Goal: Check status: Check status

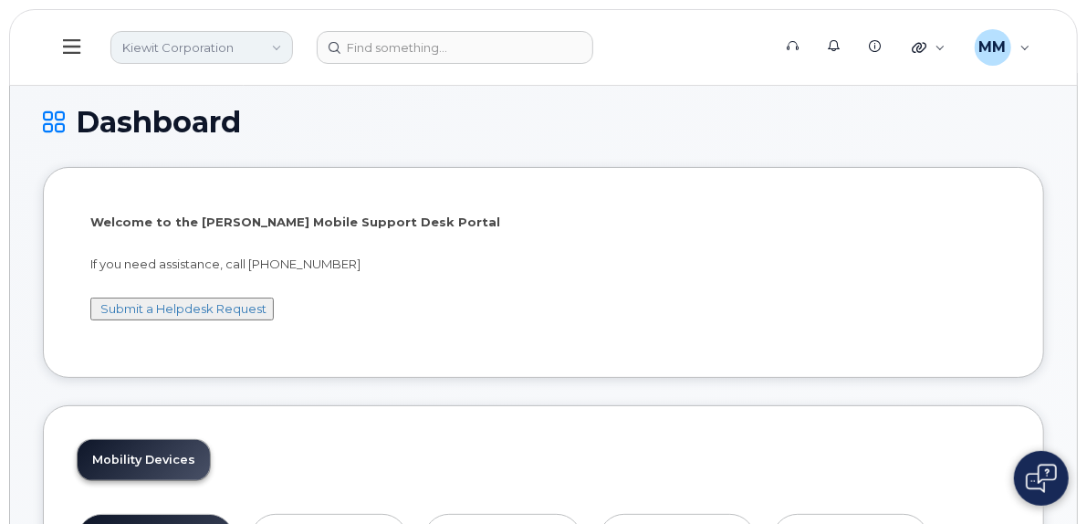
click at [279, 53] on link "Kiewit Corporation" at bounding box center [201, 47] width 182 height 33
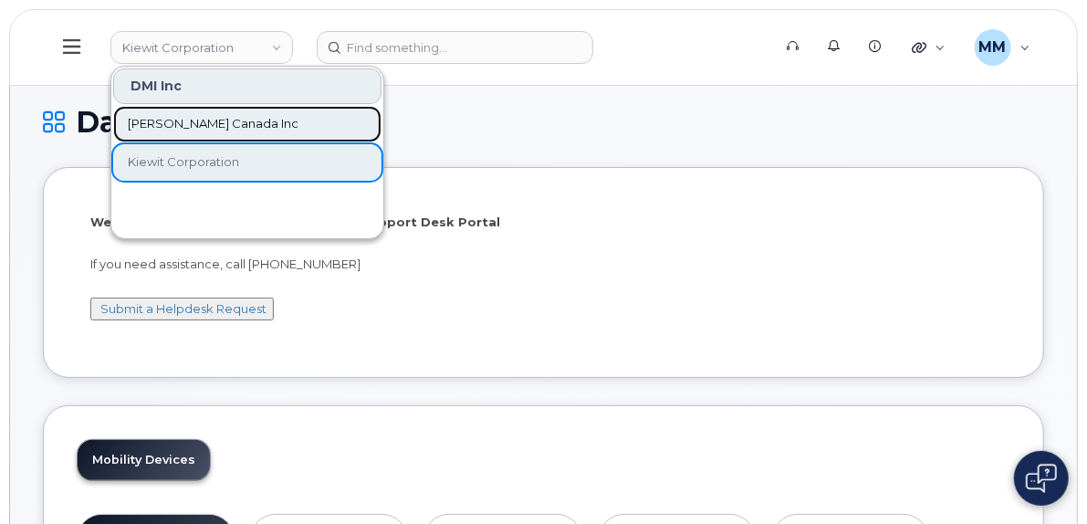
click at [263, 129] on link "[PERSON_NAME] Canada Inc" at bounding box center [247, 124] width 268 height 36
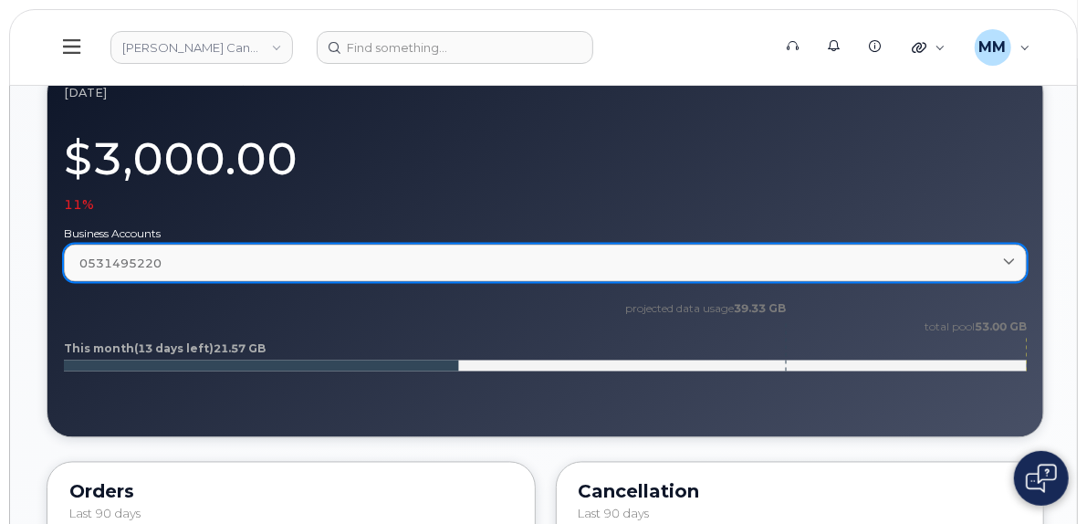
scroll to position [1321, 0]
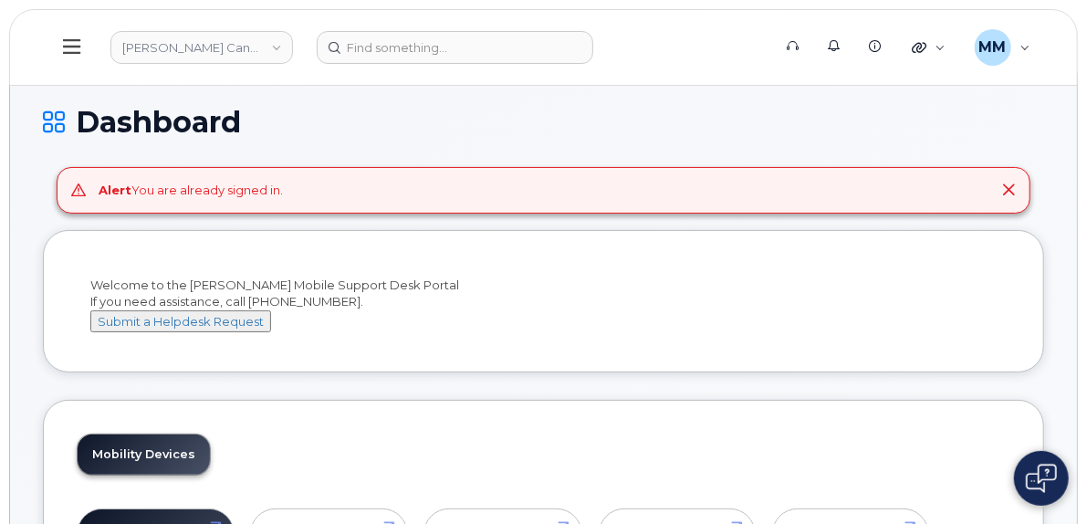
click at [1009, 183] on icon at bounding box center [1008, 189] width 15 height 15
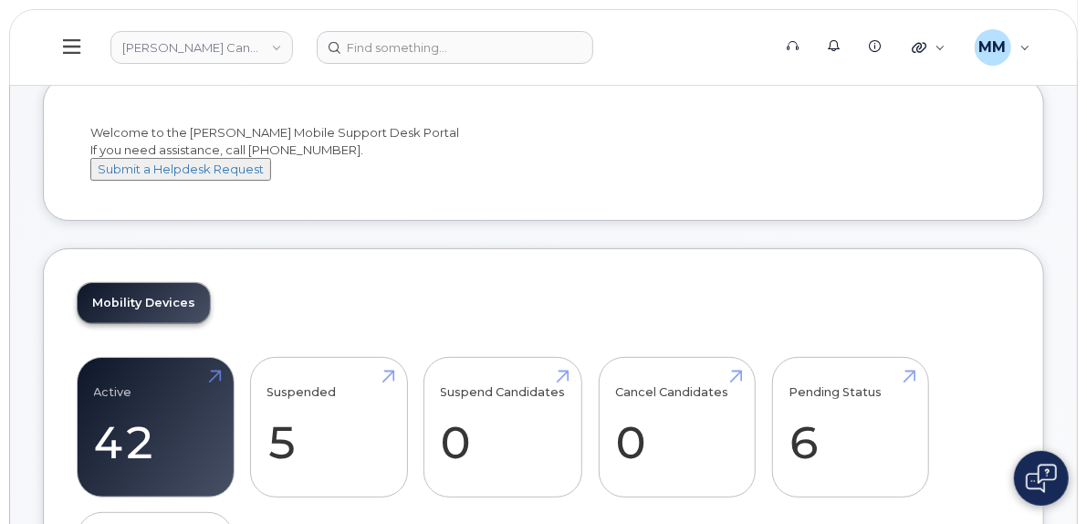
scroll to position [91, 0]
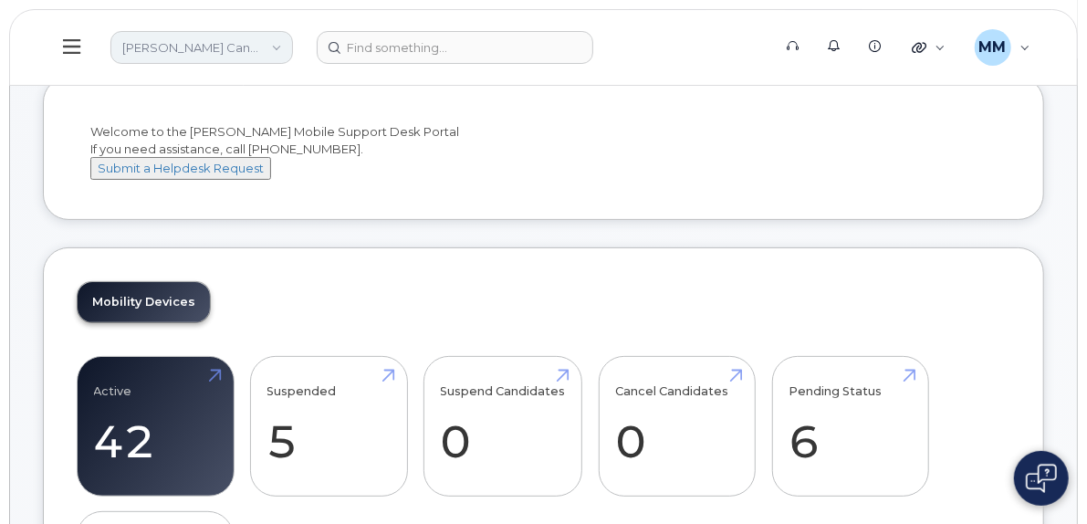
click at [274, 45] on link "[PERSON_NAME] Canada Inc" at bounding box center [201, 47] width 182 height 33
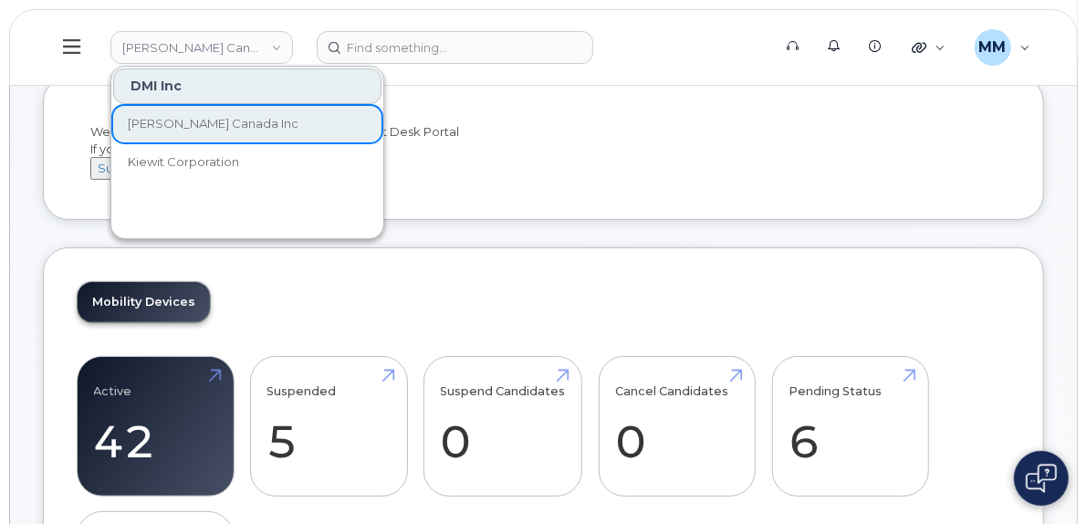
click at [224, 84] on div "DMI Inc" at bounding box center [247, 86] width 268 height 36
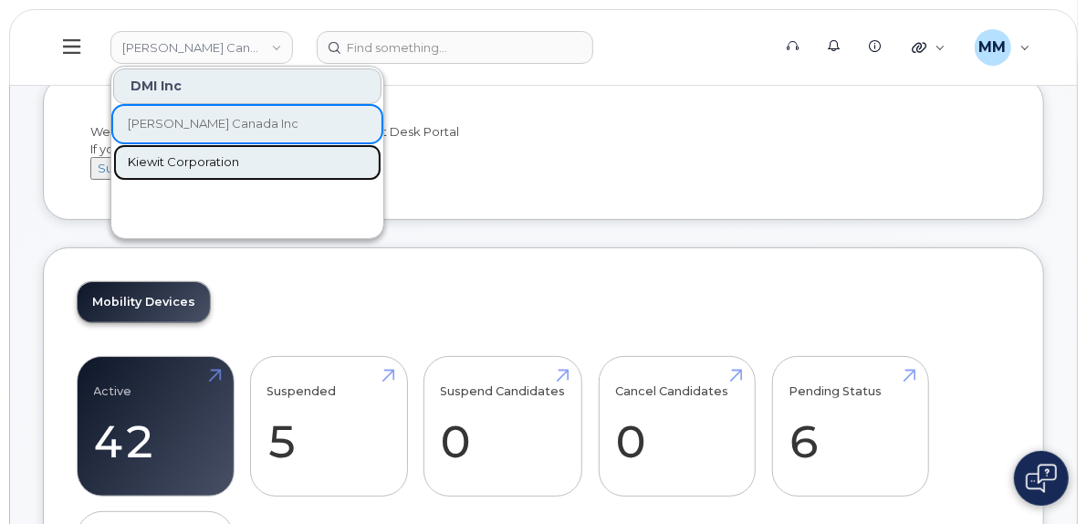
click at [171, 154] on span "Kiewit Corporation" at bounding box center [183, 162] width 111 height 18
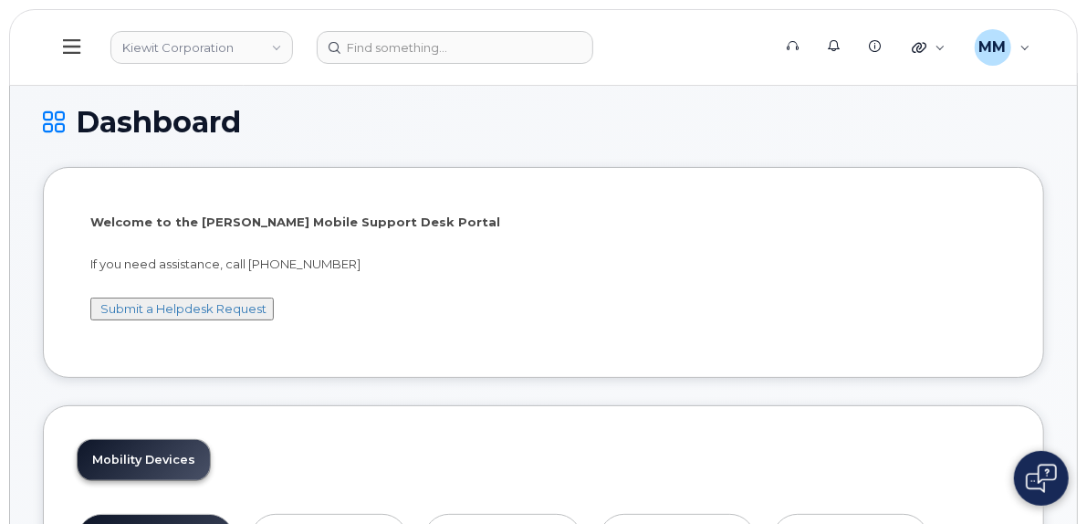
click at [70, 50] on icon at bounding box center [71, 46] width 17 height 20
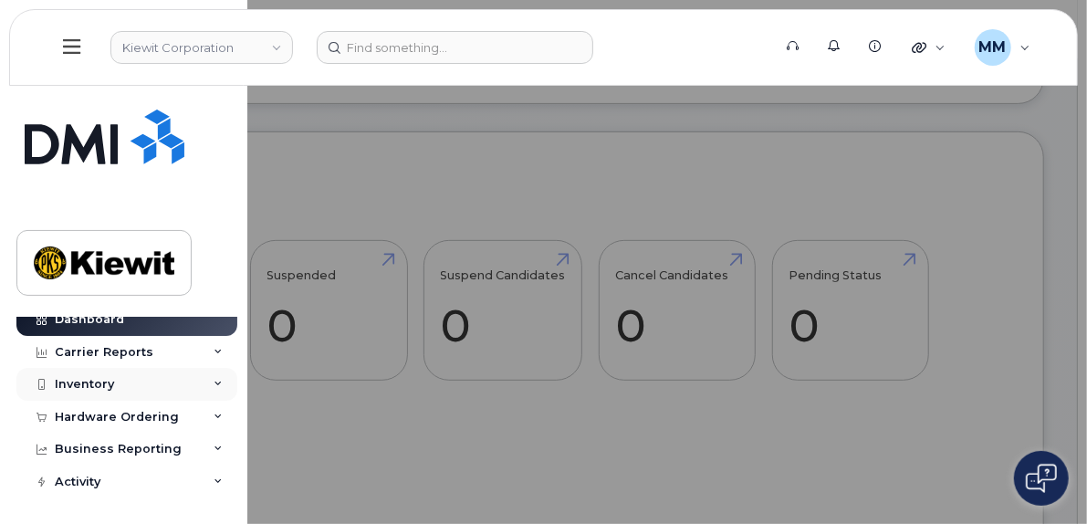
scroll to position [47, 0]
click at [275, 47] on link "Kiewit Corporation" at bounding box center [201, 47] width 182 height 33
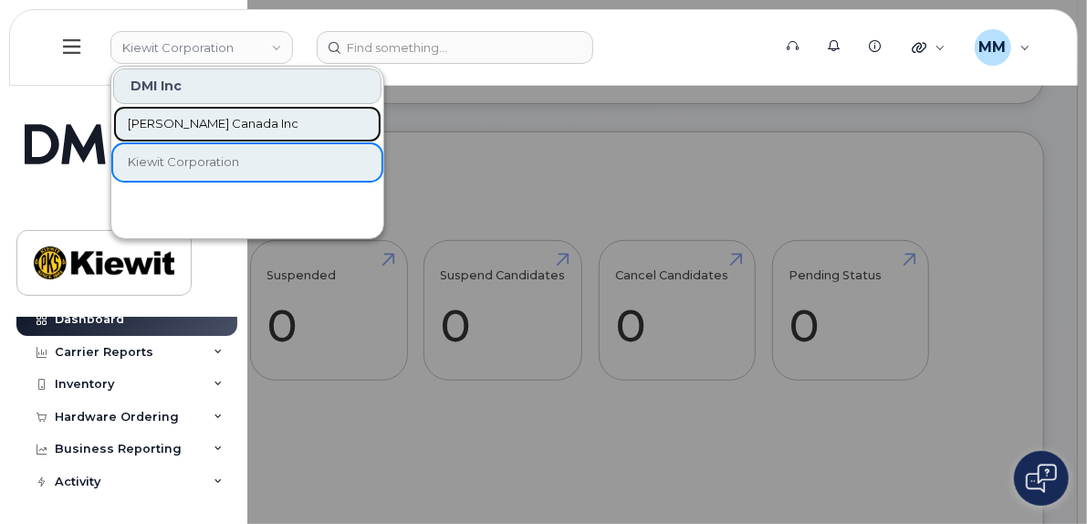
click at [241, 114] on link "[PERSON_NAME] Canada Inc" at bounding box center [247, 124] width 268 height 36
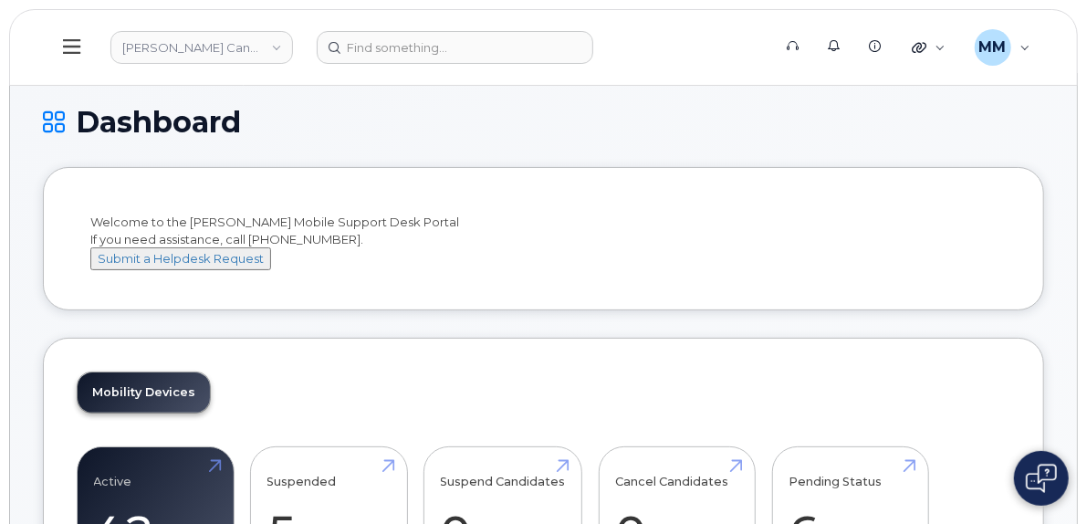
click at [51, 123] on icon at bounding box center [54, 122] width 22 height 32
click at [75, 52] on icon at bounding box center [71, 46] width 17 height 15
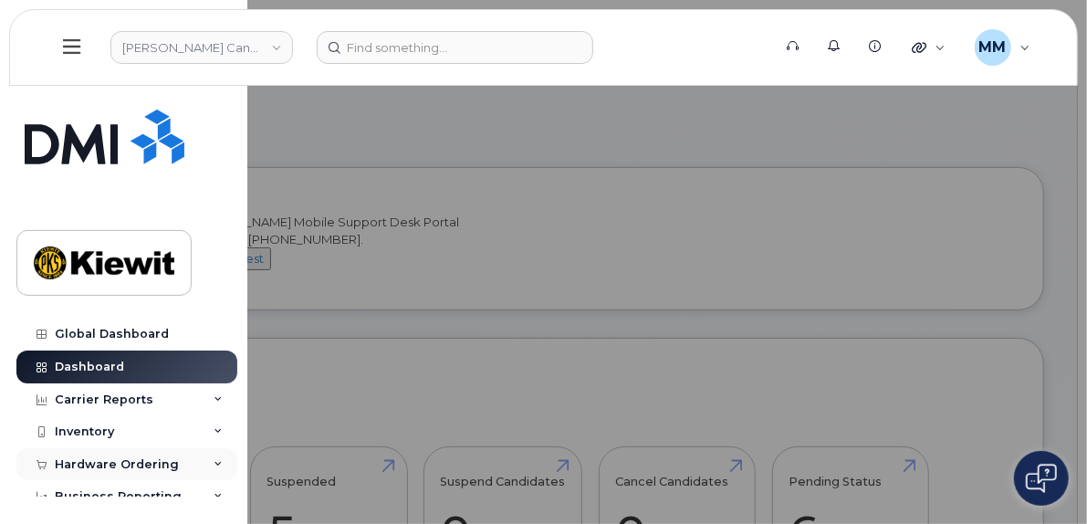
click at [155, 453] on div "Hardware Ordering" at bounding box center [126, 464] width 221 height 33
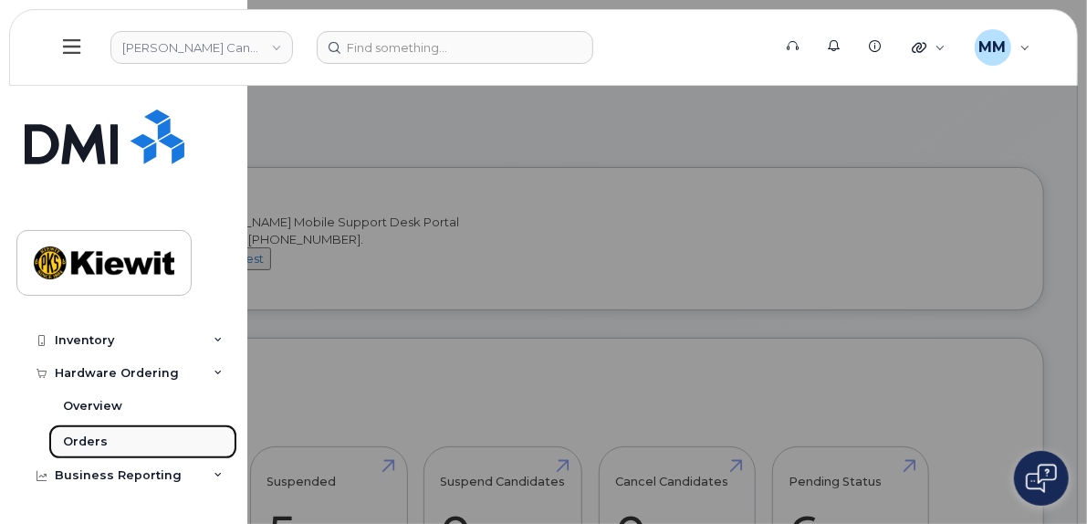
click at [113, 432] on link "Orders" at bounding box center [142, 441] width 189 height 35
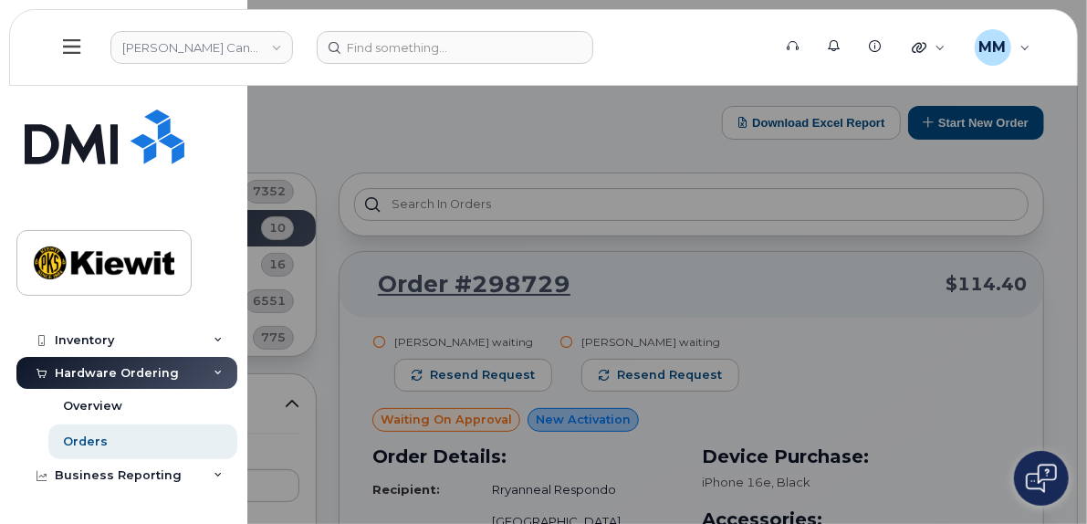
click at [353, 286] on div at bounding box center [543, 262] width 1087 height 524
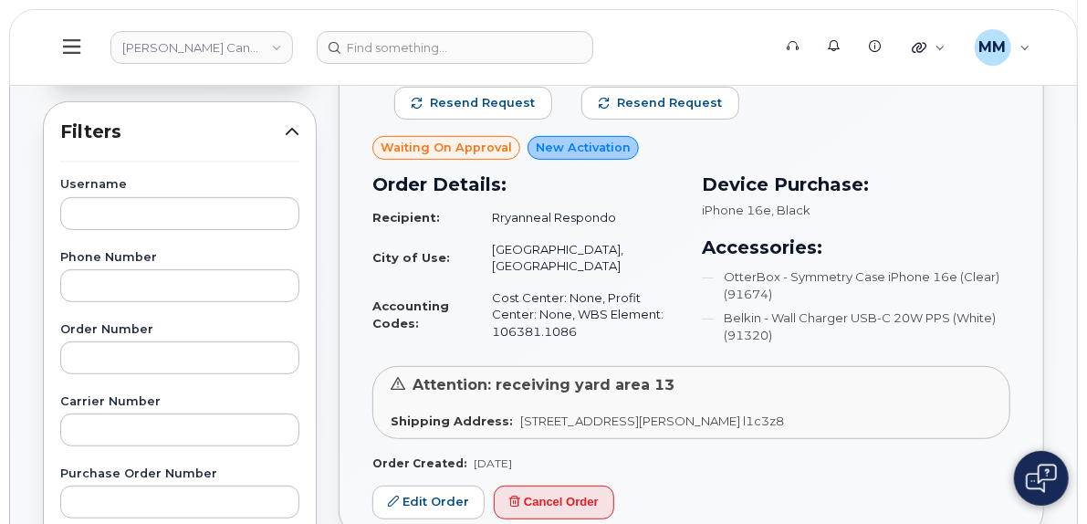
scroll to position [274, 0]
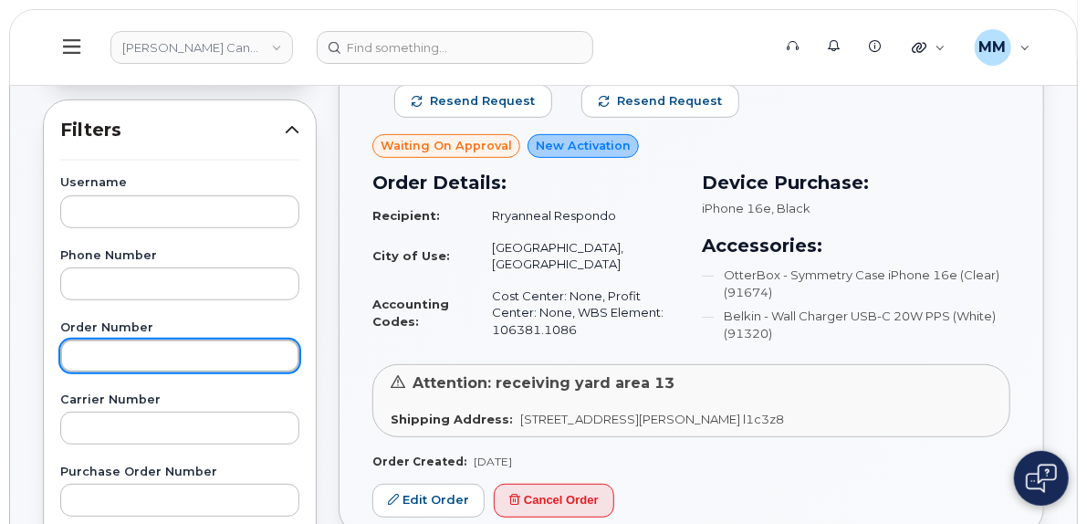
click at [97, 349] on input "text" at bounding box center [179, 355] width 239 height 33
paste input "297838"
type input "297838"
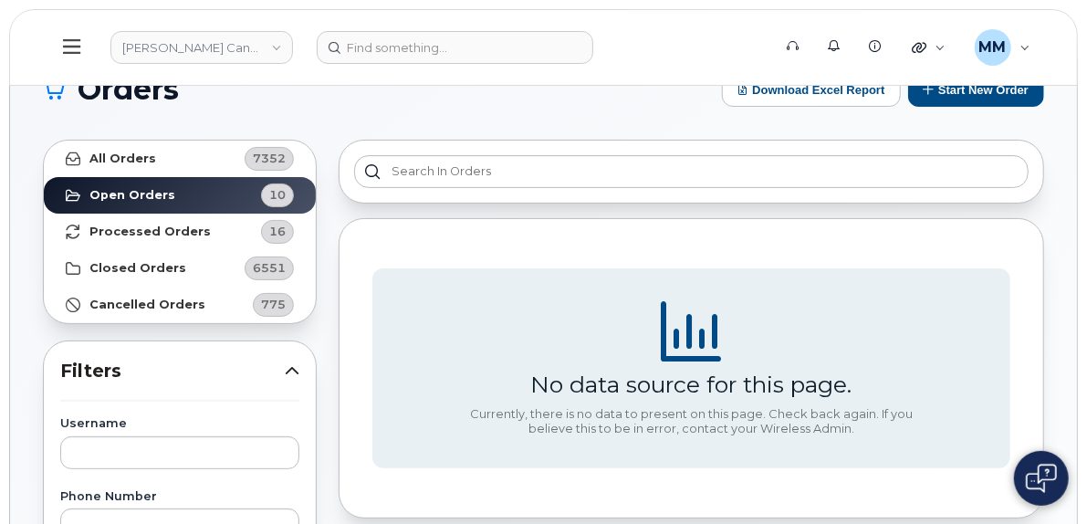
scroll to position [0, 0]
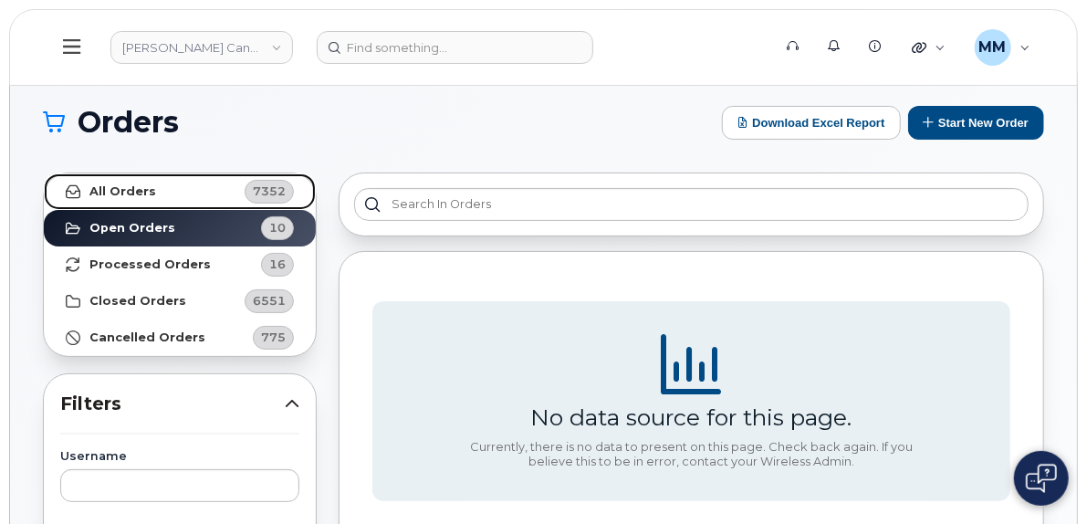
click at [182, 183] on link "All Orders 7352" at bounding box center [180, 191] width 272 height 36
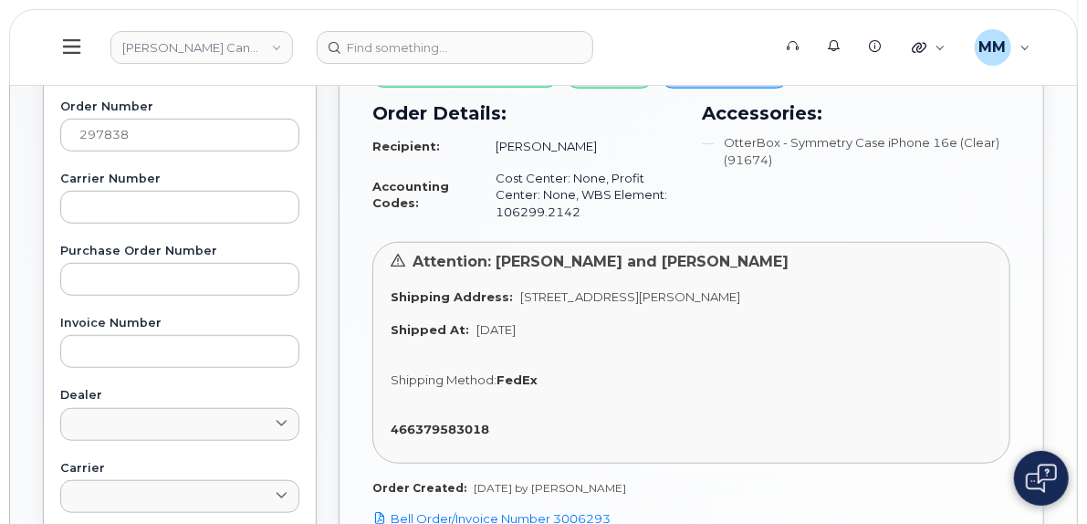
scroll to position [547, 0]
